Goal: Task Accomplishment & Management: Manage account settings

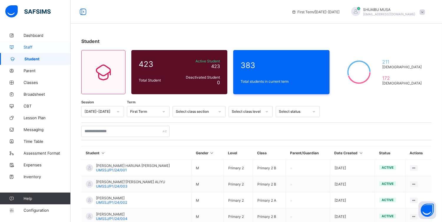
click at [32, 45] on span "Staff" at bounding box center [47, 47] width 47 height 5
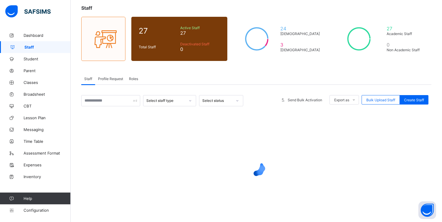
scroll to position [32, 0]
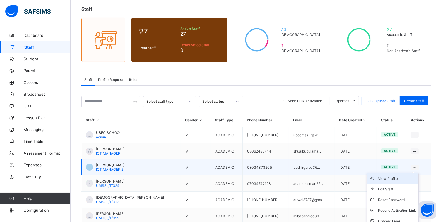
click at [390, 178] on div "View Profile" at bounding box center [397, 179] width 38 height 6
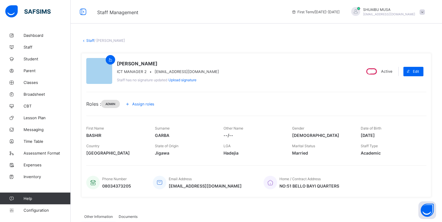
click at [115, 103] on span "Admin" at bounding box center [110, 104] width 10 height 4
click at [143, 103] on span "Assign roles" at bounding box center [143, 104] width 22 height 4
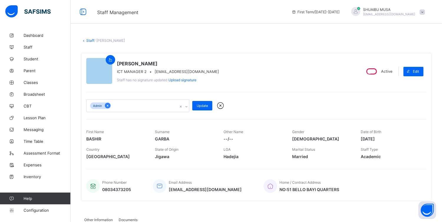
click at [110, 106] on div at bounding box center [108, 106] width 6 height 6
click at [184, 103] on icon at bounding box center [184, 106] width 4 height 6
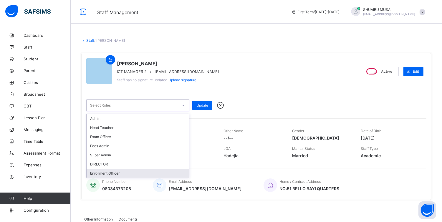
click at [121, 171] on div "Enrollment Officer" at bounding box center [138, 173] width 103 height 9
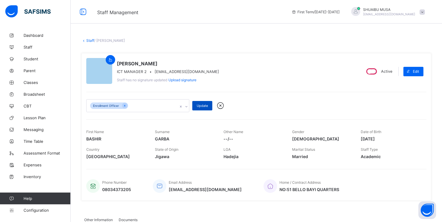
click at [203, 103] on div "Update" at bounding box center [202, 105] width 20 height 9
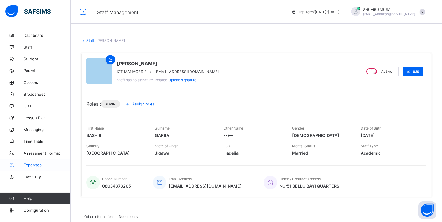
click at [34, 166] on span "Expenses" at bounding box center [47, 165] width 47 height 5
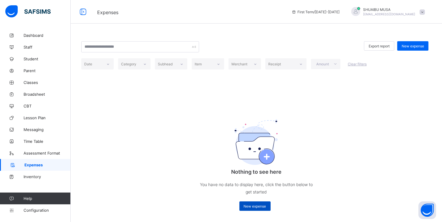
click at [259, 207] on span "New expense" at bounding box center [255, 206] width 22 height 4
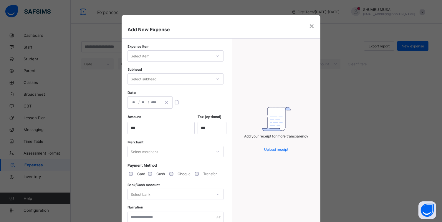
click at [305, 27] on span "Add New Expense" at bounding box center [221, 30] width 187 height 6
click at [311, 26] on div "×" at bounding box center [312, 26] width 6 height 10
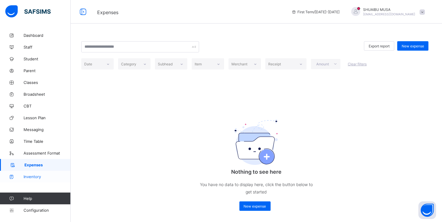
click at [39, 176] on span "Inventory" at bounding box center [47, 176] width 47 height 5
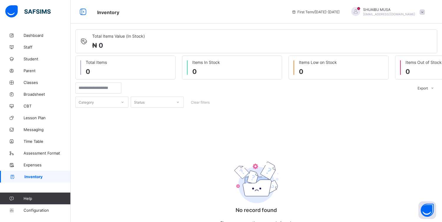
click at [124, 142] on div "No record found There are currently no records found." at bounding box center [256, 174] width 362 height 133
click at [45, 209] on span "Configuration" at bounding box center [47, 210] width 47 height 5
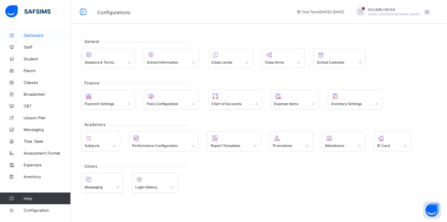
click at [40, 36] on span "Dashboard" at bounding box center [47, 35] width 47 height 5
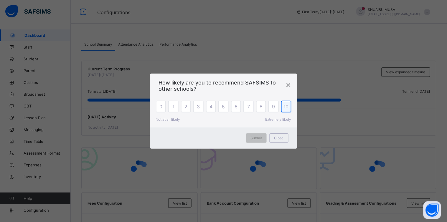
click at [289, 107] on span "10" at bounding box center [286, 107] width 5 height 6
click at [258, 137] on span "Submit" at bounding box center [256, 138] width 11 height 4
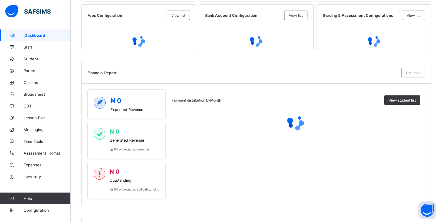
scroll to position [181, 0]
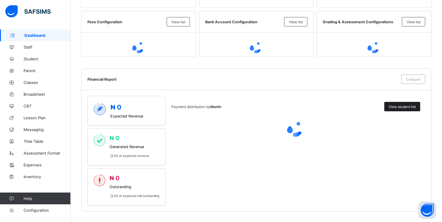
click at [402, 105] on span "View student list" at bounding box center [402, 107] width 27 height 4
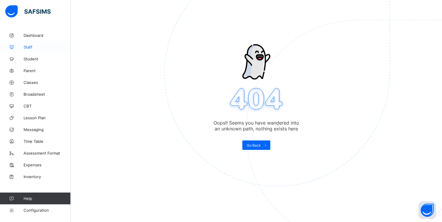
click at [30, 45] on span "Staff" at bounding box center [47, 47] width 47 height 5
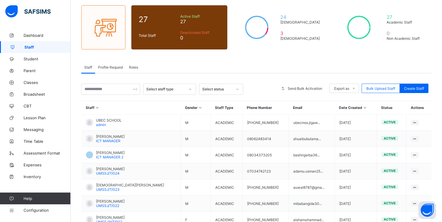
scroll to position [46, 0]
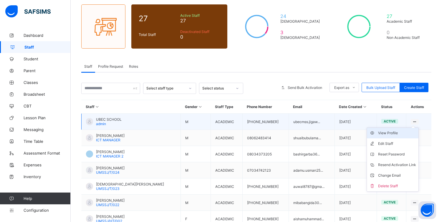
click at [392, 132] on div "View Profile" at bounding box center [397, 133] width 38 height 6
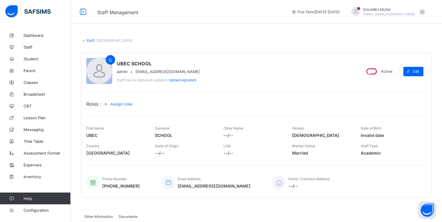
click at [125, 103] on span "Assign roles" at bounding box center [121, 104] width 22 height 4
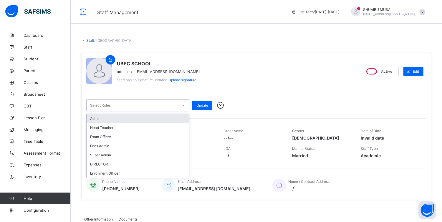
click at [181, 104] on div at bounding box center [184, 105] width 10 height 9
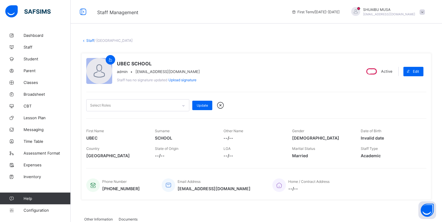
click at [290, 65] on div "UBEC SCHOOL admin • ubecmss.jigawa@gmail.com Staff has no signature updated Upl…" at bounding box center [221, 71] width 270 height 27
click at [27, 48] on span "Staff" at bounding box center [47, 47] width 47 height 5
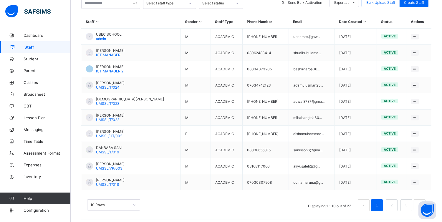
scroll to position [134, 0]
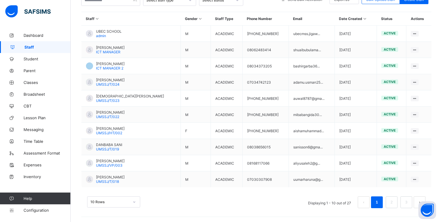
click at [420, 198] on button "next page" at bounding box center [420, 203] width 12 height 12
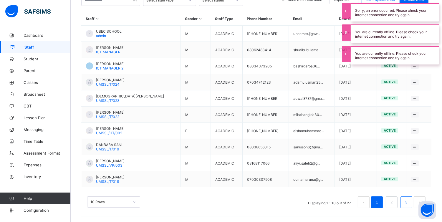
click at [409, 200] on link "3" at bounding box center [407, 203] width 6 height 8
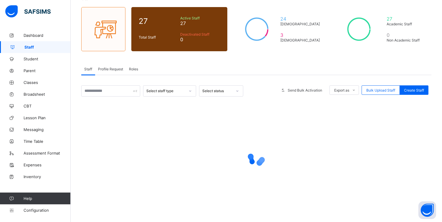
scroll to position [85, 0]
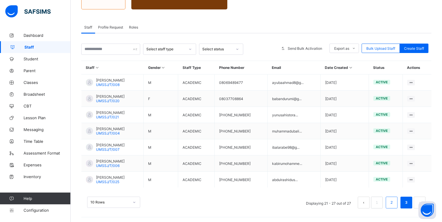
click at [394, 199] on link "2" at bounding box center [392, 203] width 6 height 8
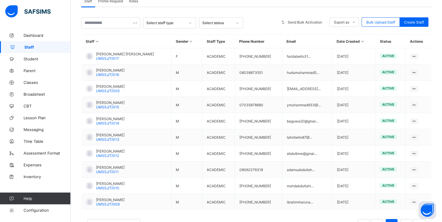
scroll to position [124, 0]
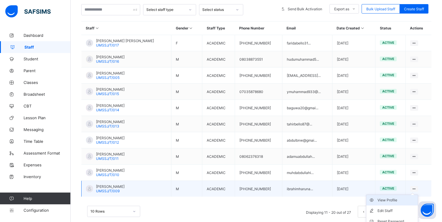
click at [393, 199] on div "View Profile" at bounding box center [397, 200] width 38 height 6
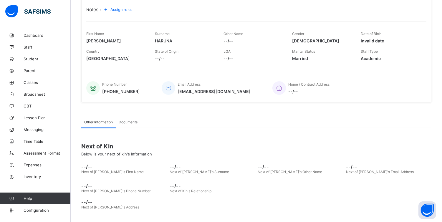
scroll to position [100, 0]
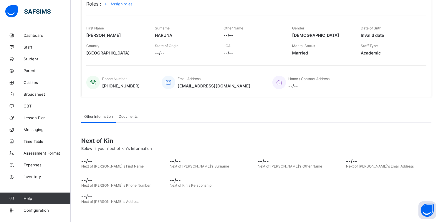
click at [131, 114] on span "Documents" at bounding box center [128, 116] width 19 height 4
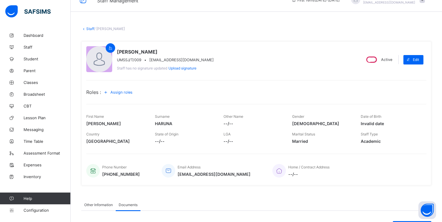
scroll to position [10, 0]
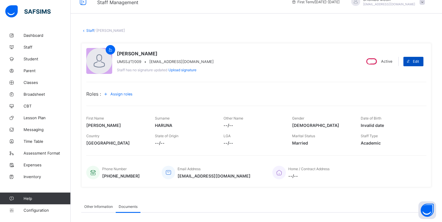
click at [419, 58] on div "Edit" at bounding box center [414, 61] width 20 height 9
select select "**"
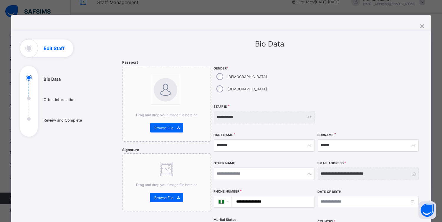
click at [413, 168] on div "**********" at bounding box center [368, 174] width 101 height 12
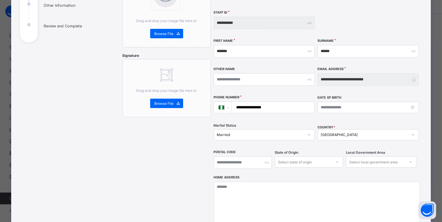
scroll to position [107, 0]
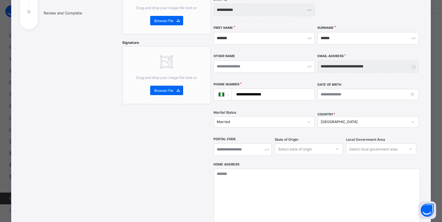
click at [281, 89] on input "**********" at bounding box center [272, 94] width 78 height 11
click at [341, 32] on input "******" at bounding box center [368, 38] width 101 height 12
click at [267, 32] on input "*******" at bounding box center [264, 38] width 101 height 12
click at [412, 60] on div "**********" at bounding box center [368, 66] width 101 height 12
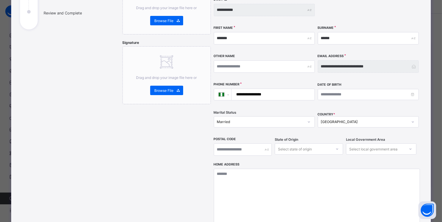
click at [412, 60] on div "**********" at bounding box center [368, 66] width 101 height 12
click at [413, 60] on div "**********" at bounding box center [368, 66] width 101 height 12
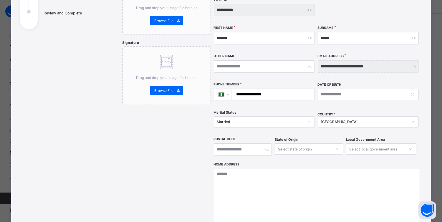
click at [413, 60] on div "**********" at bounding box center [368, 66] width 101 height 12
click at [371, 61] on div "**********" at bounding box center [368, 66] width 101 height 25
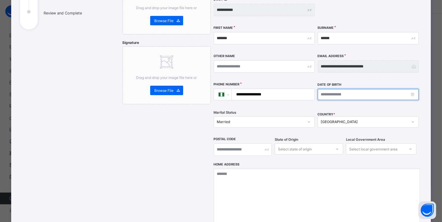
click at [344, 89] on input at bounding box center [368, 94] width 101 height 11
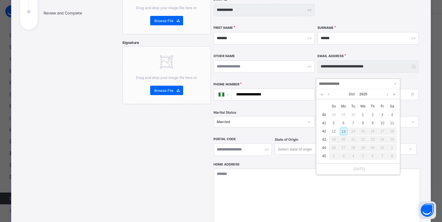
click at [352, 82] on div "Date of Birth" at bounding box center [368, 91] width 101 height 18
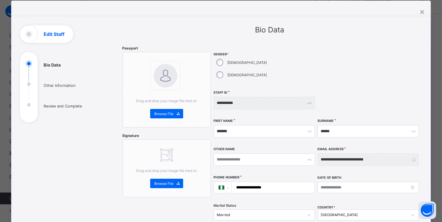
scroll to position [11, 0]
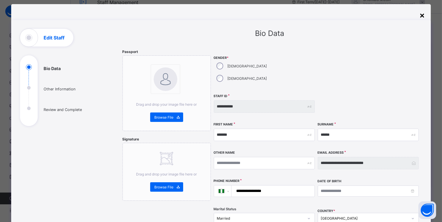
click at [422, 15] on div "×" at bounding box center [423, 15] width 6 height 10
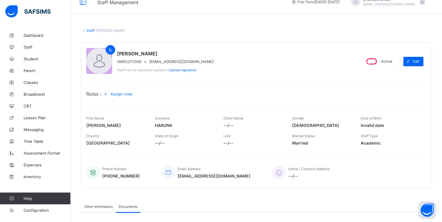
scroll to position [0, 0]
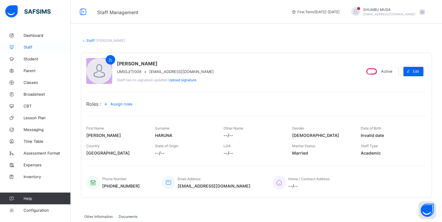
click at [33, 47] on span "Staff" at bounding box center [47, 47] width 47 height 5
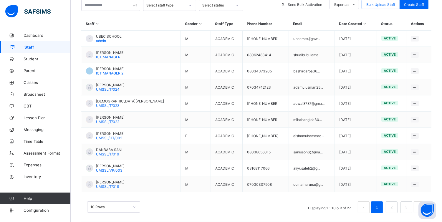
scroll to position [134, 0]
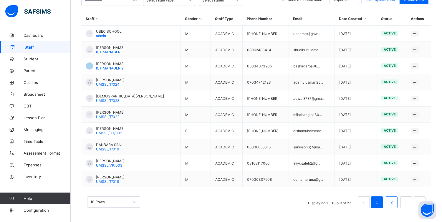
click at [394, 199] on link "2" at bounding box center [392, 203] width 6 height 8
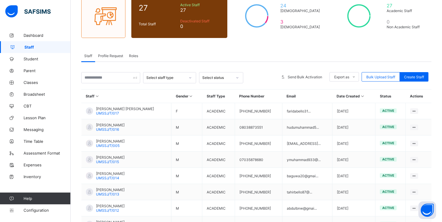
scroll to position [87, 0]
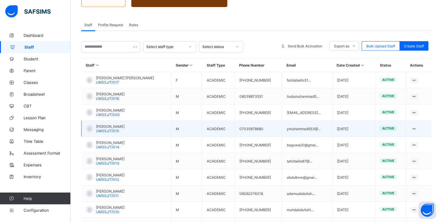
click at [390, 126] on span "active" at bounding box center [388, 128] width 12 height 4
click at [392, 128] on span "active" at bounding box center [388, 128] width 12 height 4
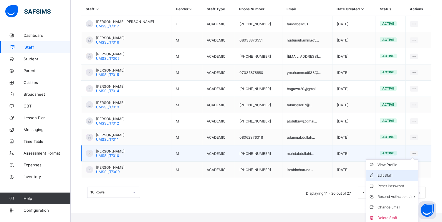
scroll to position [144, 0]
click at [397, 215] on div "Delete Staff" at bounding box center [397, 218] width 38 height 6
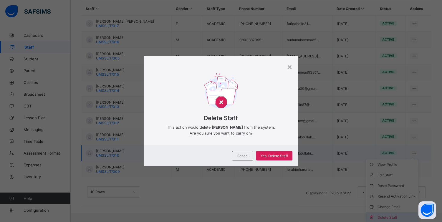
scroll to position [134, 0]
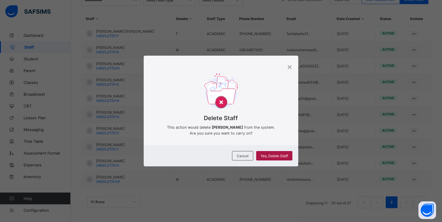
click at [272, 154] on span "Yes, Delete Staff" at bounding box center [274, 156] width 27 height 4
click at [244, 156] on span "Cancel" at bounding box center [243, 156] width 12 height 4
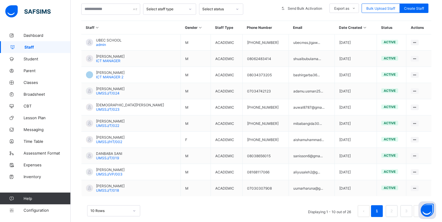
scroll to position [134, 0]
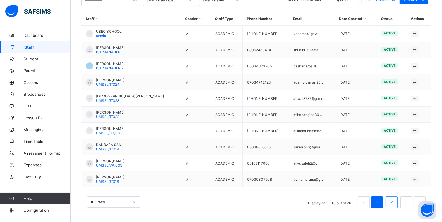
click at [394, 205] on link "2" at bounding box center [392, 203] width 6 height 8
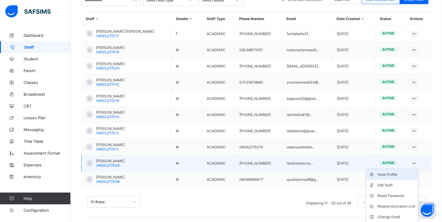
scroll to position [144, 0]
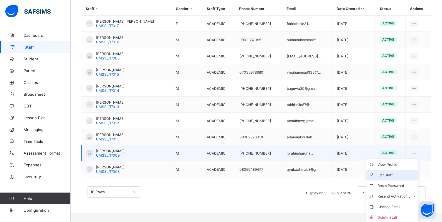
click at [392, 172] on div "Edit Staff" at bounding box center [397, 175] width 38 height 6
select select "**"
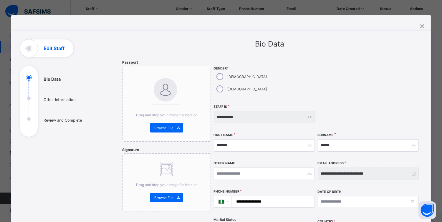
scroll to position [134, 0]
click at [424, 26] on div "×" at bounding box center [427, 26] width 6 height 10
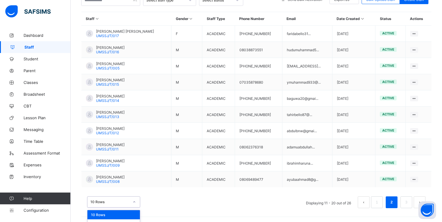
scroll to position [148, 0]
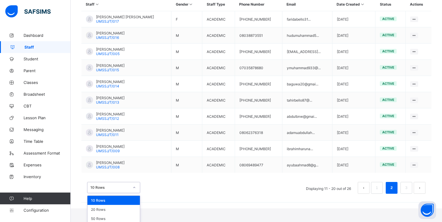
click at [134, 193] on div "option 10 Rows focused, 1 of 3. 3 results available. Use Up and Down to choose …" at bounding box center [113, 187] width 53 height 11
click at [103, 217] on div "50 Rows" at bounding box center [113, 218] width 52 height 9
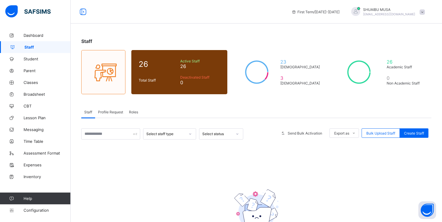
scroll to position [46, 0]
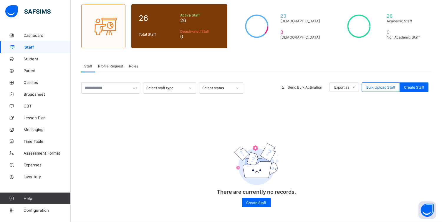
click at [30, 46] on span "Staff" at bounding box center [47, 47] width 46 height 5
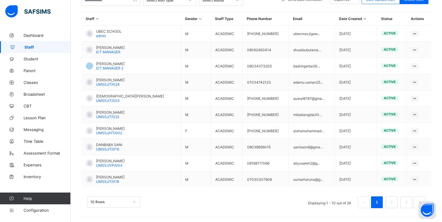
scroll to position [148, 0]
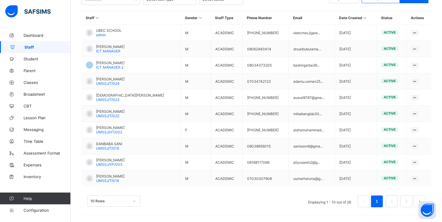
click at [129, 201] on div "10 Rows" at bounding box center [113, 201] width 53 height 11
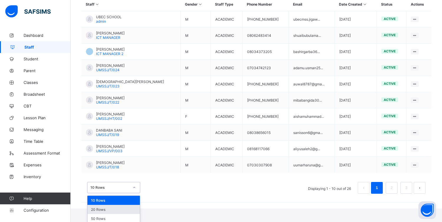
click at [111, 212] on div "20 Rows" at bounding box center [113, 209] width 52 height 9
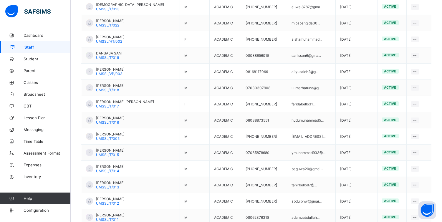
scroll to position [295, 0]
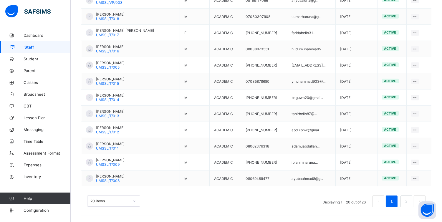
click at [120, 203] on div "20 Rows" at bounding box center [113, 201] width 53 height 11
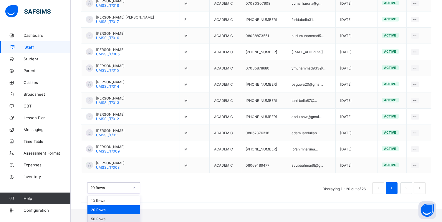
click at [105, 216] on div "50 Rows" at bounding box center [113, 218] width 52 height 9
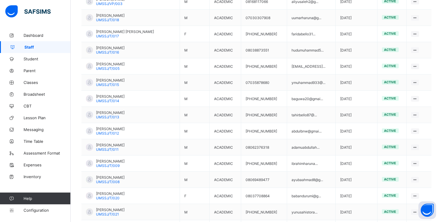
scroll to position [392, 0]
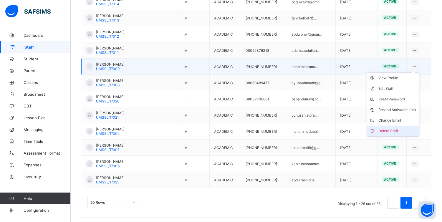
click at [393, 126] on li "Delete Staff" at bounding box center [393, 131] width 52 height 11
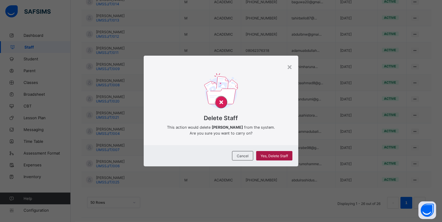
click at [277, 156] on span "Yes, Delete Staff" at bounding box center [274, 156] width 27 height 4
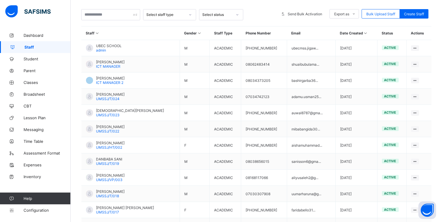
scroll to position [0, 0]
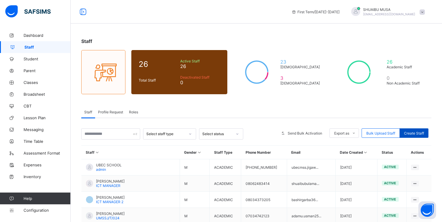
click at [422, 131] on span "Create Staff" at bounding box center [414, 133] width 20 height 4
select select "**"
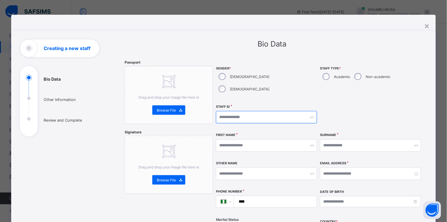
click at [238, 111] on input "text" at bounding box center [266, 117] width 101 height 12
type input "**********"
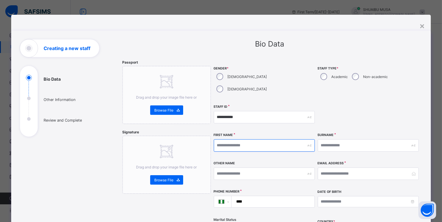
click at [257, 139] on input "text" at bounding box center [264, 145] width 101 height 12
type input "*******"
click at [334, 139] on input "text" at bounding box center [368, 145] width 101 height 12
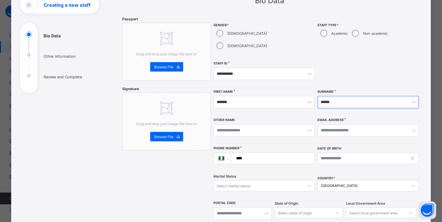
scroll to position [51, 0]
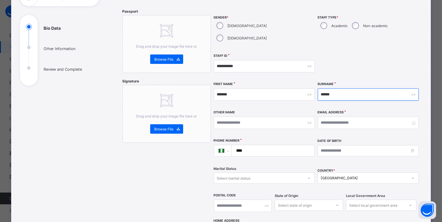
type input "******"
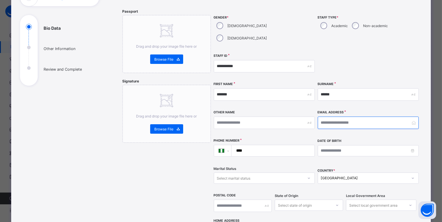
click at [339, 117] on input "email" at bounding box center [368, 123] width 101 height 12
paste input "**********"
click at [357, 117] on input "**********" at bounding box center [368, 123] width 101 height 12
type input "**********"
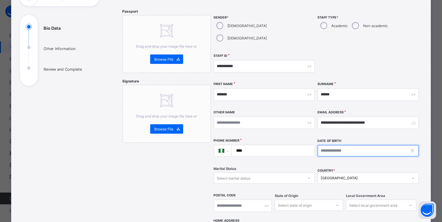
click at [352, 145] on input at bounding box center [368, 150] width 101 height 11
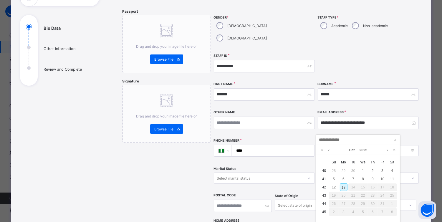
click at [331, 139] on input at bounding box center [358, 140] width 80 height 6
type input "**********"
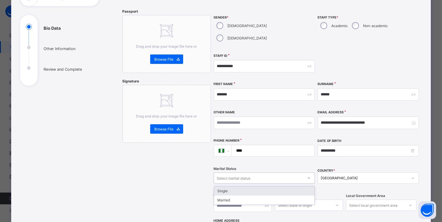
click at [270, 174] on div "Select marital status" at bounding box center [258, 178] width 89 height 8
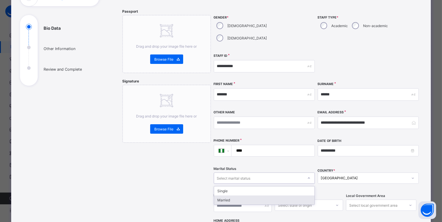
click at [232, 196] on div "Married" at bounding box center [264, 200] width 100 height 9
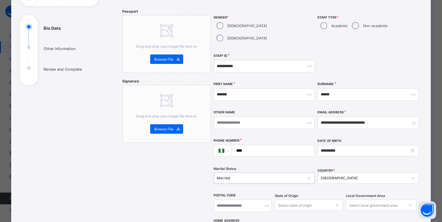
scroll to position [121, 0]
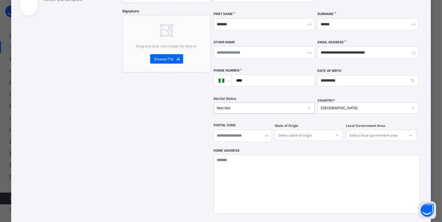
click at [289, 141] on div "Select state of origin" at bounding box center [309, 135] width 68 height 11
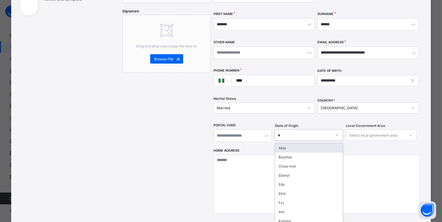
type input "**"
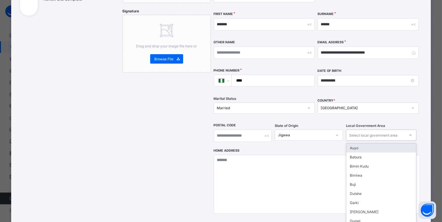
click at [369, 130] on div "Select local government area" at bounding box center [373, 135] width 48 height 11
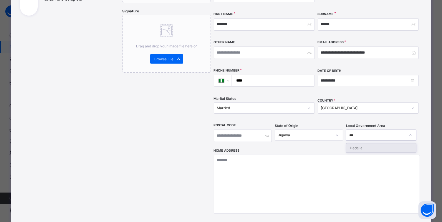
type input "****"
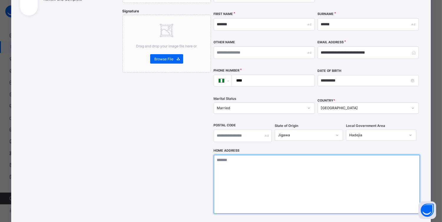
click at [308, 162] on textarea at bounding box center [317, 184] width 206 height 59
type textarea "*"
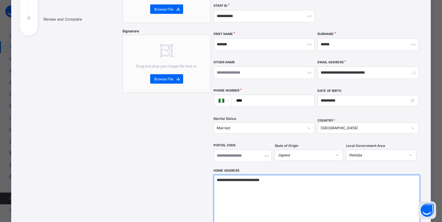
type textarea "**********"
click at [288, 95] on input "****" at bounding box center [272, 100] width 78 height 11
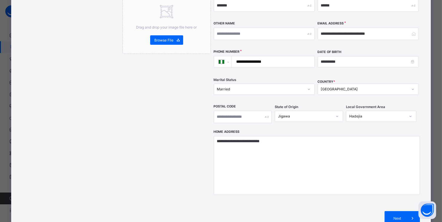
scroll to position [190, 0]
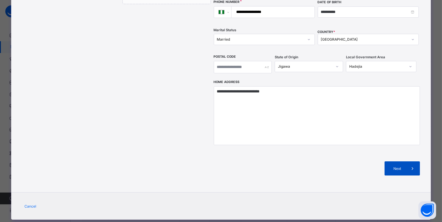
type input "**********"
click at [407, 161] on span at bounding box center [413, 168] width 14 height 14
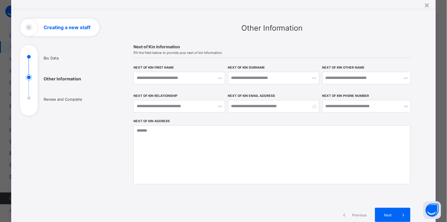
scroll to position [20, 0]
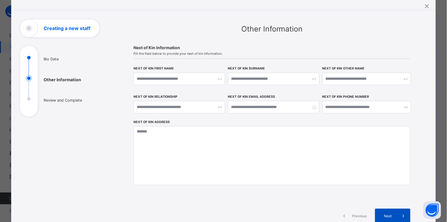
click at [388, 214] on span "Next" at bounding box center [387, 216] width 17 height 4
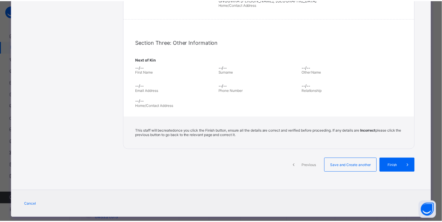
scroll to position [160, 0]
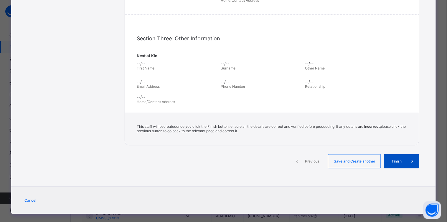
click at [405, 159] on span at bounding box center [412, 161] width 14 height 14
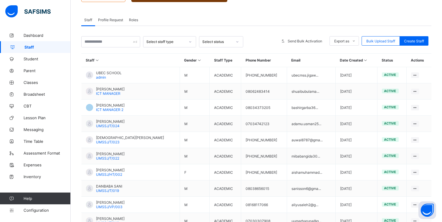
scroll to position [0, 0]
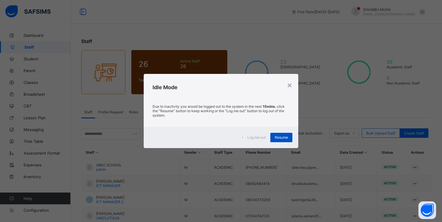
click at [282, 139] on span "Resume" at bounding box center [281, 137] width 13 height 4
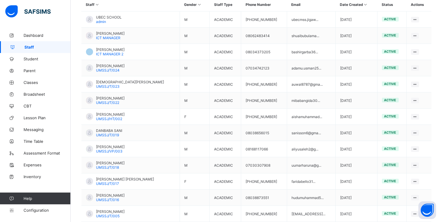
scroll to position [149, 0]
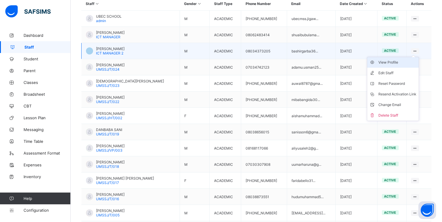
click at [395, 61] on div "View Profile" at bounding box center [398, 63] width 38 height 6
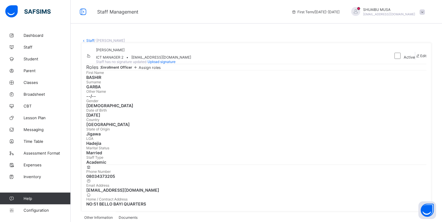
click at [161, 70] on span "Assign roles" at bounding box center [150, 67] width 22 height 4
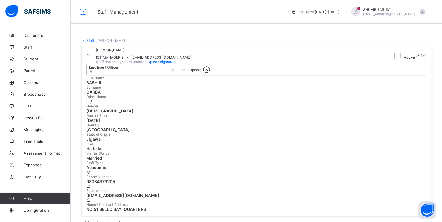
click at [93, 74] on icon at bounding box center [91, 72] width 4 height 4
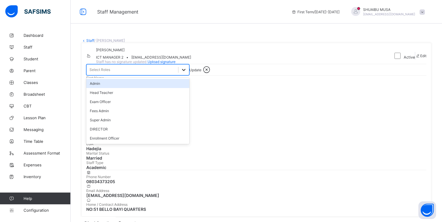
click at [184, 73] on icon at bounding box center [184, 70] width 6 height 6
click at [103, 88] on div "Admin" at bounding box center [137, 83] width 103 height 9
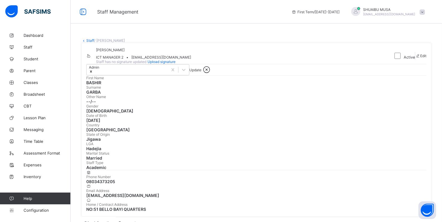
click at [202, 72] on span "Update" at bounding box center [195, 70] width 12 height 4
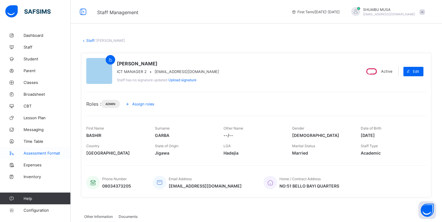
click at [46, 153] on span "Assessment Format" at bounding box center [47, 153] width 47 height 5
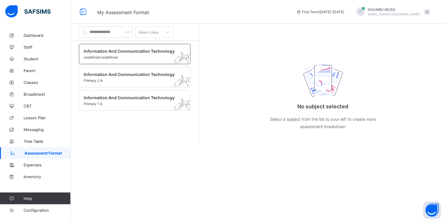
click at [120, 54] on span at bounding box center [129, 54] width 91 height 1
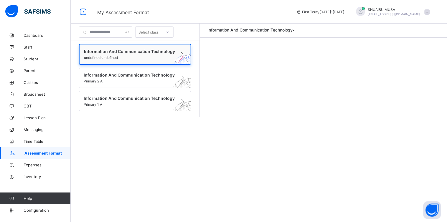
click at [120, 54] on span at bounding box center [129, 54] width 91 height 1
click at [163, 57] on span "undefined undefined" at bounding box center [129, 57] width 91 height 4
click at [138, 54] on span at bounding box center [129, 54] width 91 height 1
click at [128, 75] on span "Information And Communication Technology" at bounding box center [130, 74] width 92 height 5
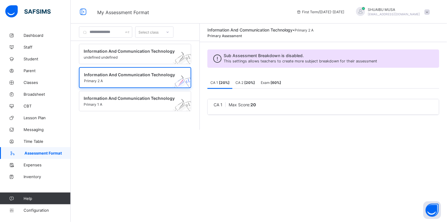
click at [248, 81] on b "[ 20 %]" at bounding box center [249, 82] width 11 height 4
click at [280, 81] on b "[ 60 %]" at bounding box center [275, 82] width 11 height 4
click at [222, 84] on b "[ 20 %]" at bounding box center [224, 82] width 11 height 4
click at [35, 60] on span "Student" at bounding box center [47, 59] width 47 height 5
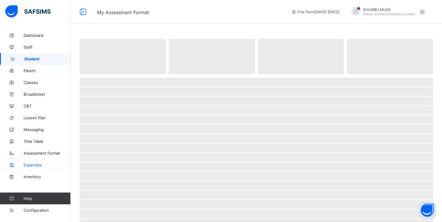
click at [34, 164] on span "Expenses" at bounding box center [47, 165] width 47 height 5
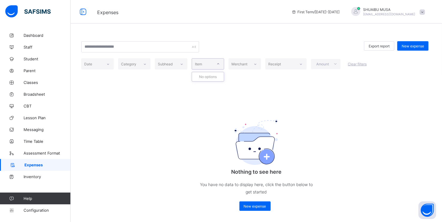
click at [220, 63] on div at bounding box center [218, 63] width 10 height 9
click at [35, 174] on link "Inventory" at bounding box center [35, 177] width 71 height 12
